Goal: Information Seeking & Learning: Learn about a topic

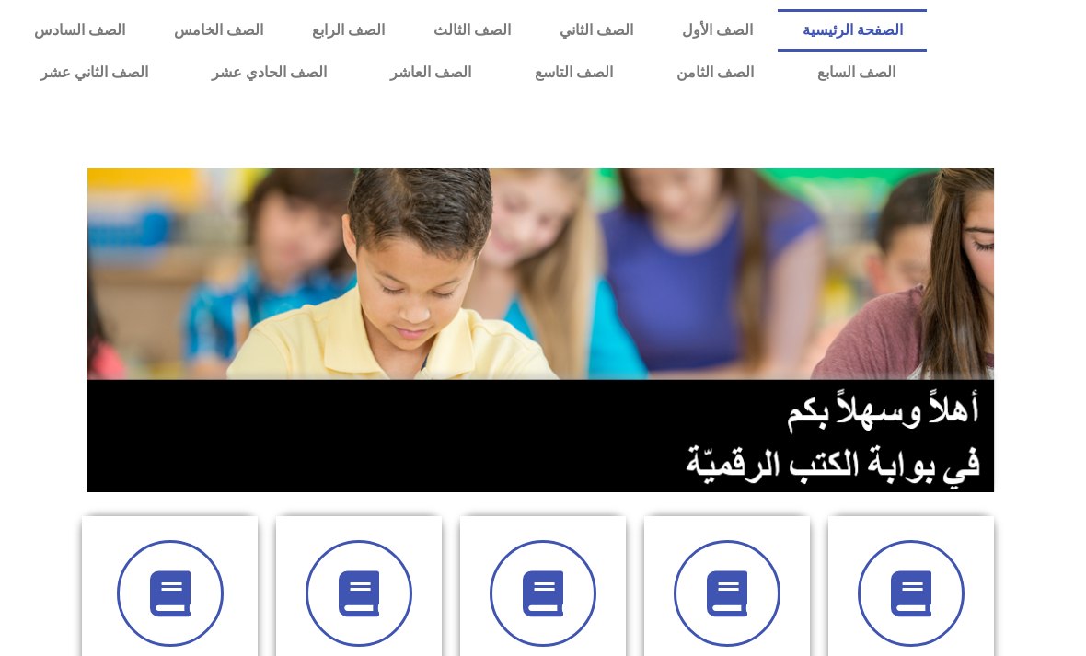
click at [449, 76] on link "الصف العاشر" at bounding box center [431, 73] width 144 height 42
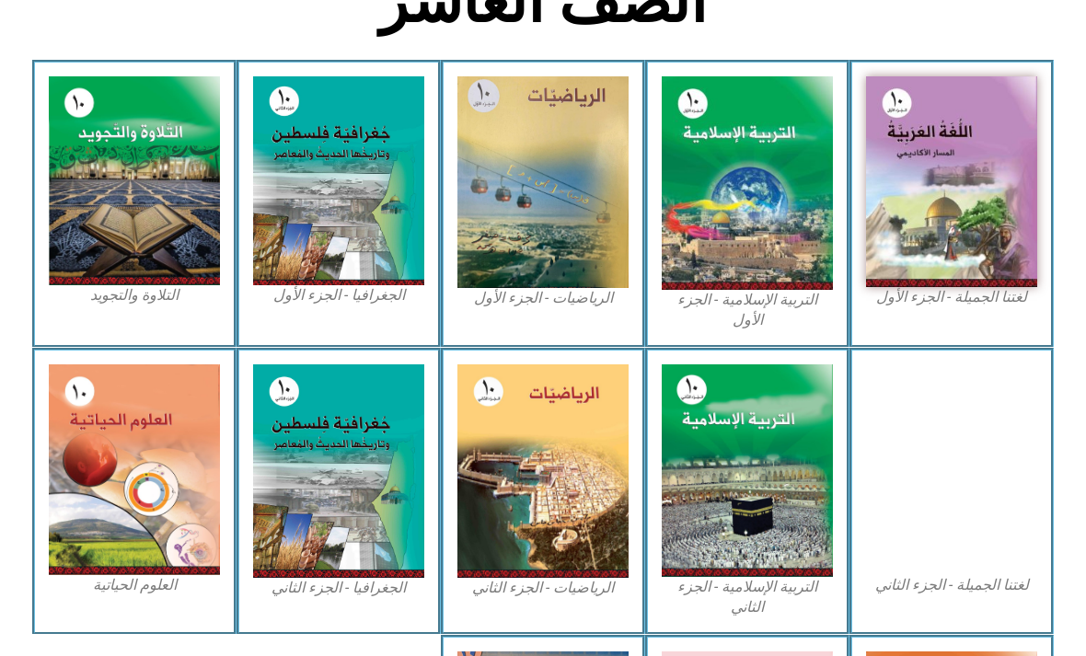
scroll to position [495, 0]
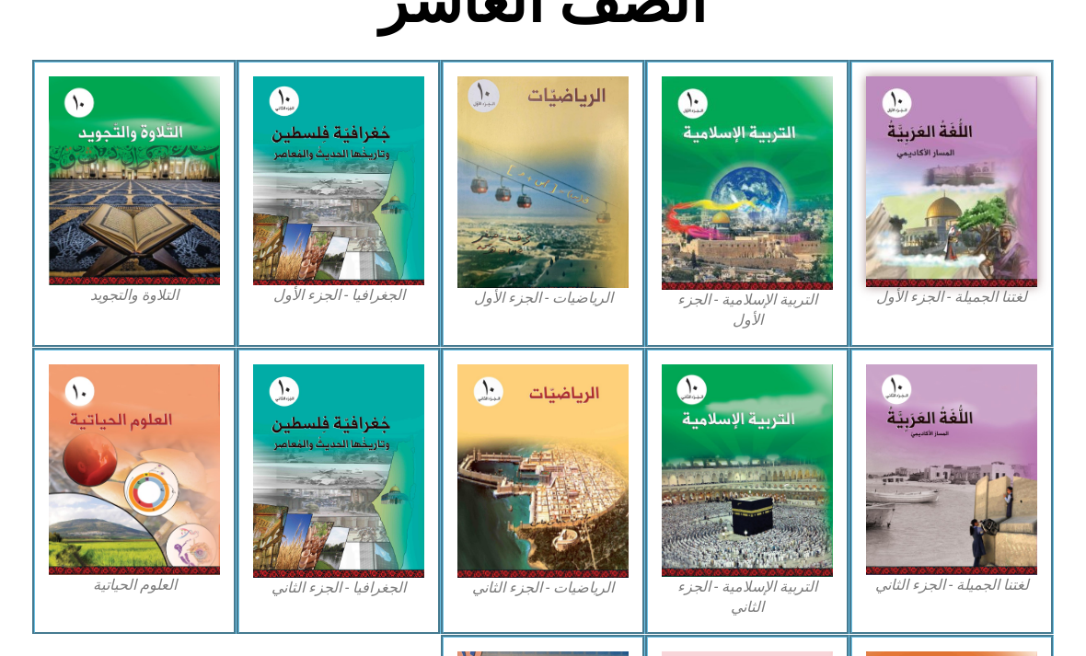
click at [542, 261] on img at bounding box center [542, 182] width 171 height 212
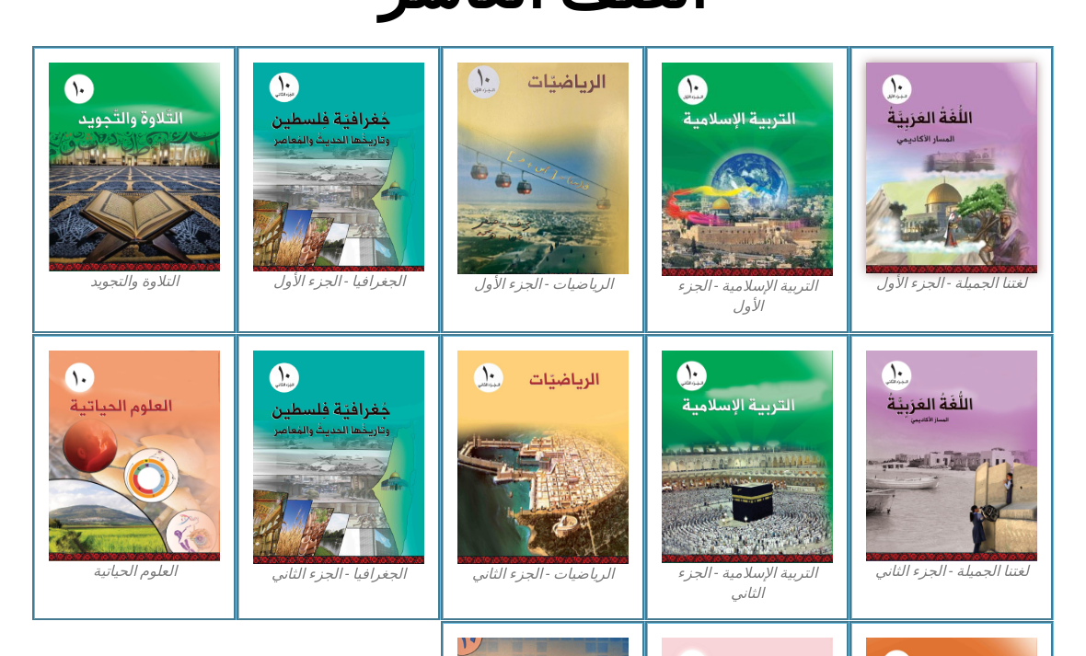
scroll to position [508, 0]
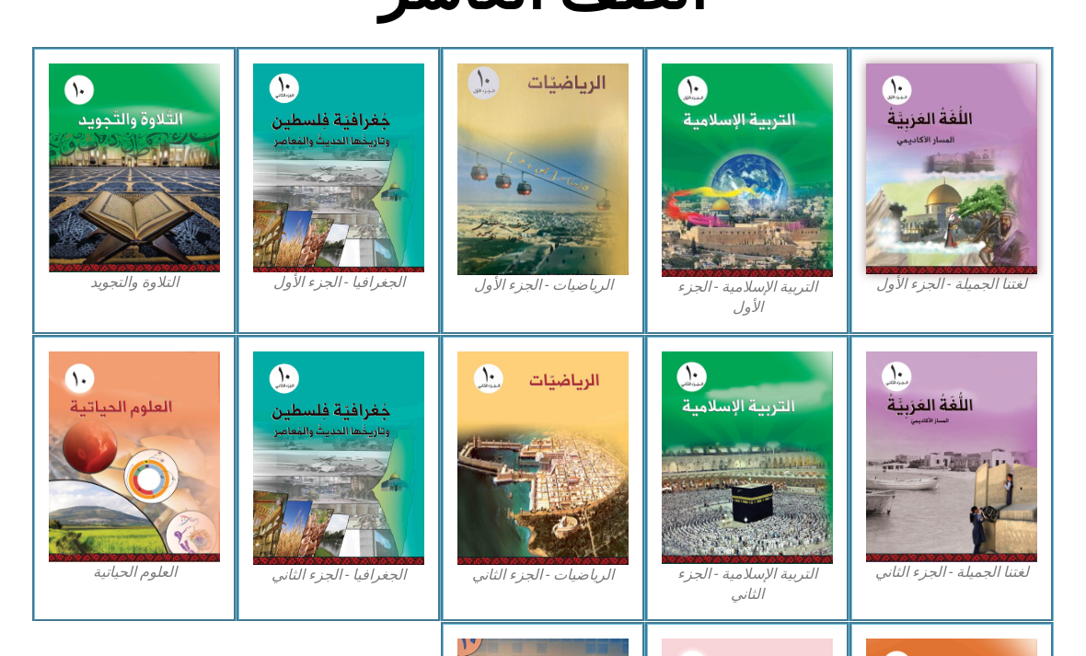
click at [568, 294] on figcaption "الرياضيات - الجزء الأول​" at bounding box center [542, 285] width 171 height 20
